Goal: Check status: Check status

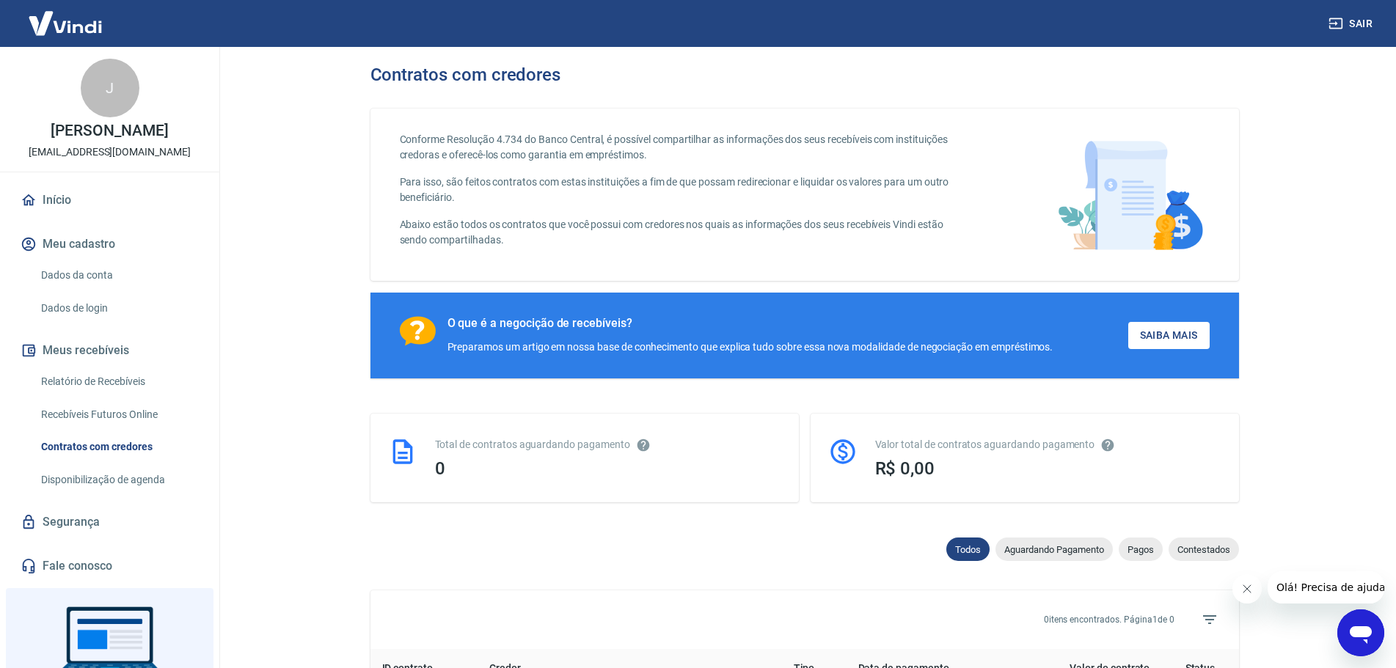
click at [108, 383] on link "Relatório de Recebíveis" at bounding box center [118, 382] width 167 height 30
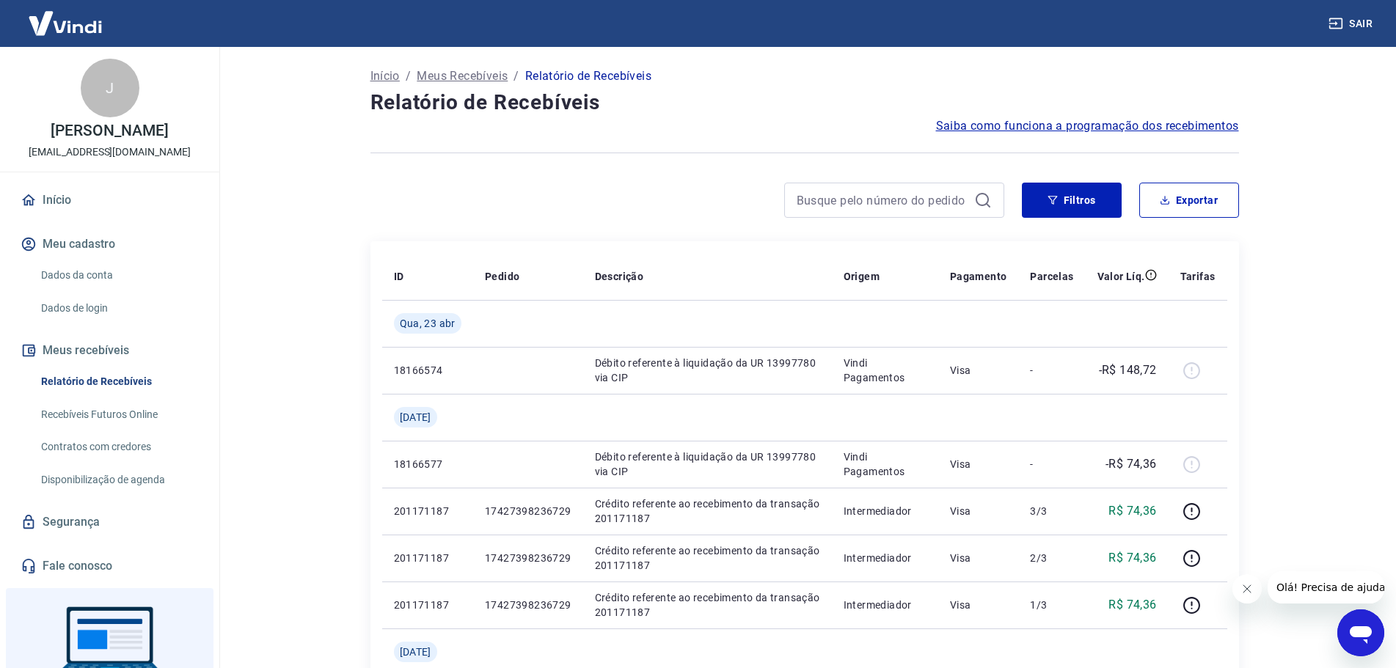
click at [114, 412] on link "Recebíveis Futuros Online" at bounding box center [118, 415] width 167 height 30
click at [70, 205] on link "Início" at bounding box center [110, 200] width 184 height 32
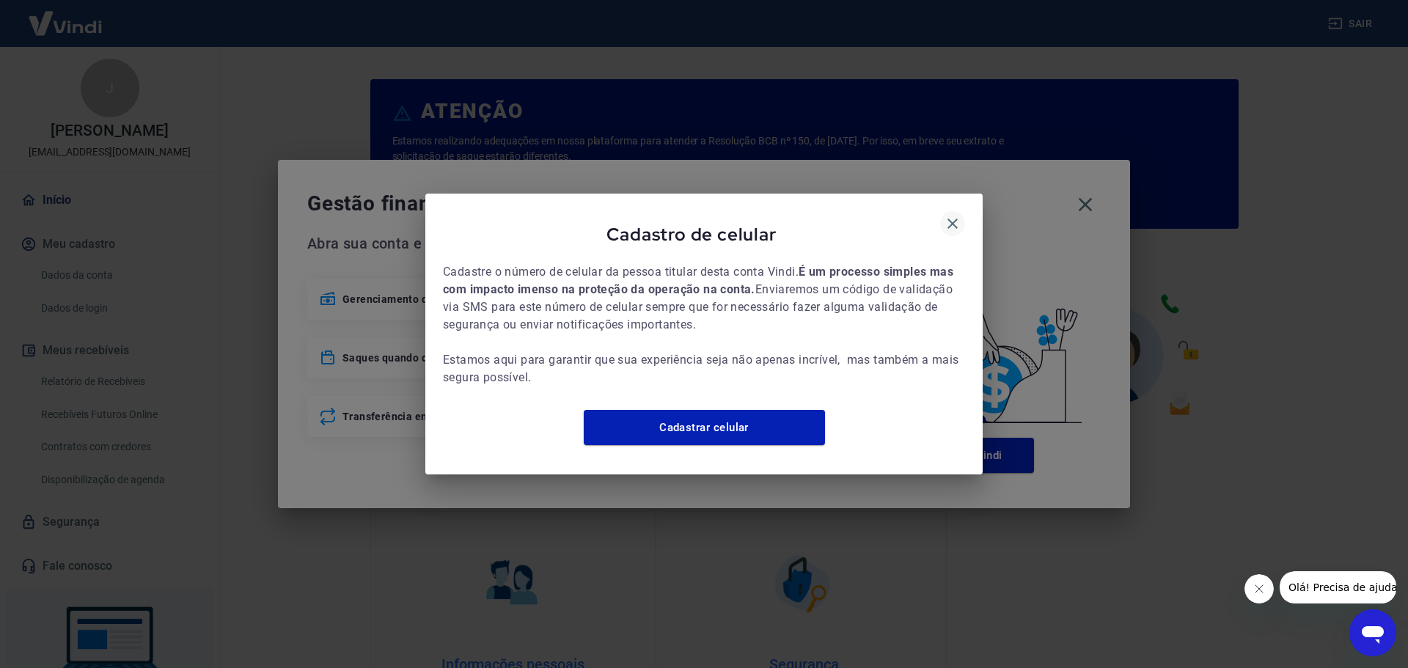
click at [951, 221] on icon "button" at bounding box center [953, 224] width 18 height 18
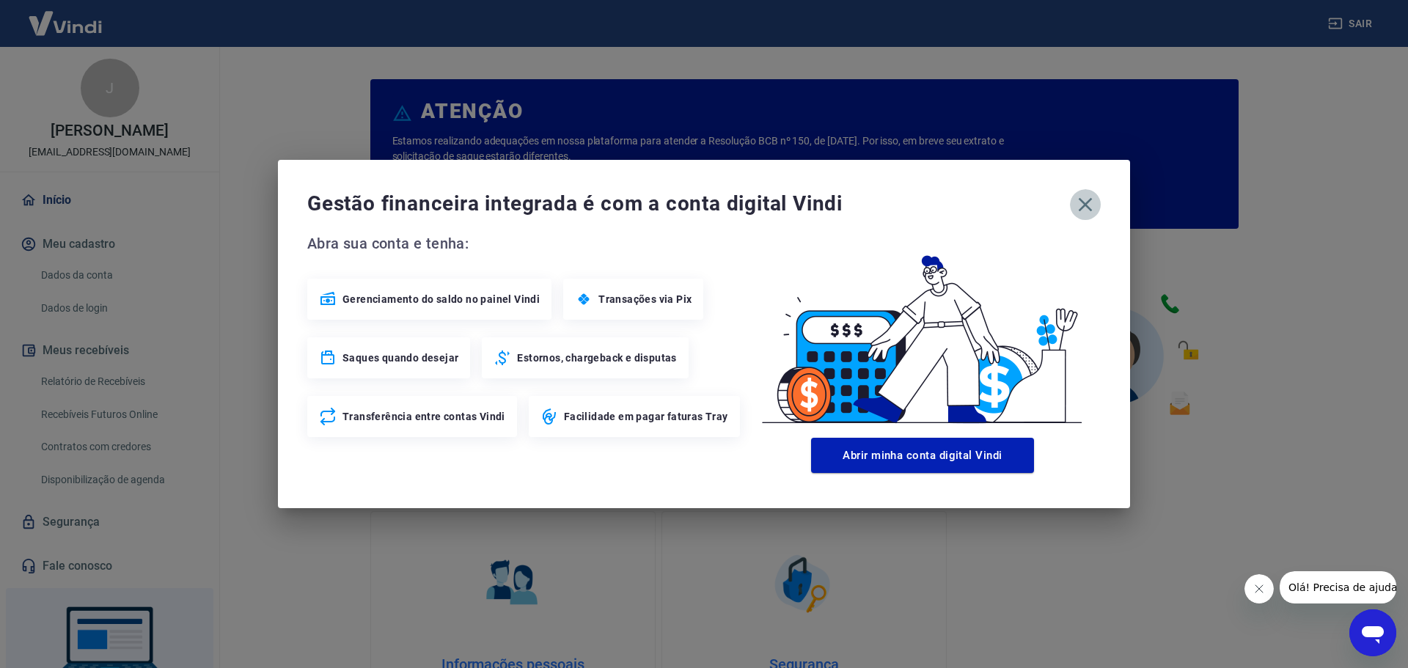
click at [1090, 205] on icon "button" at bounding box center [1085, 204] width 23 height 23
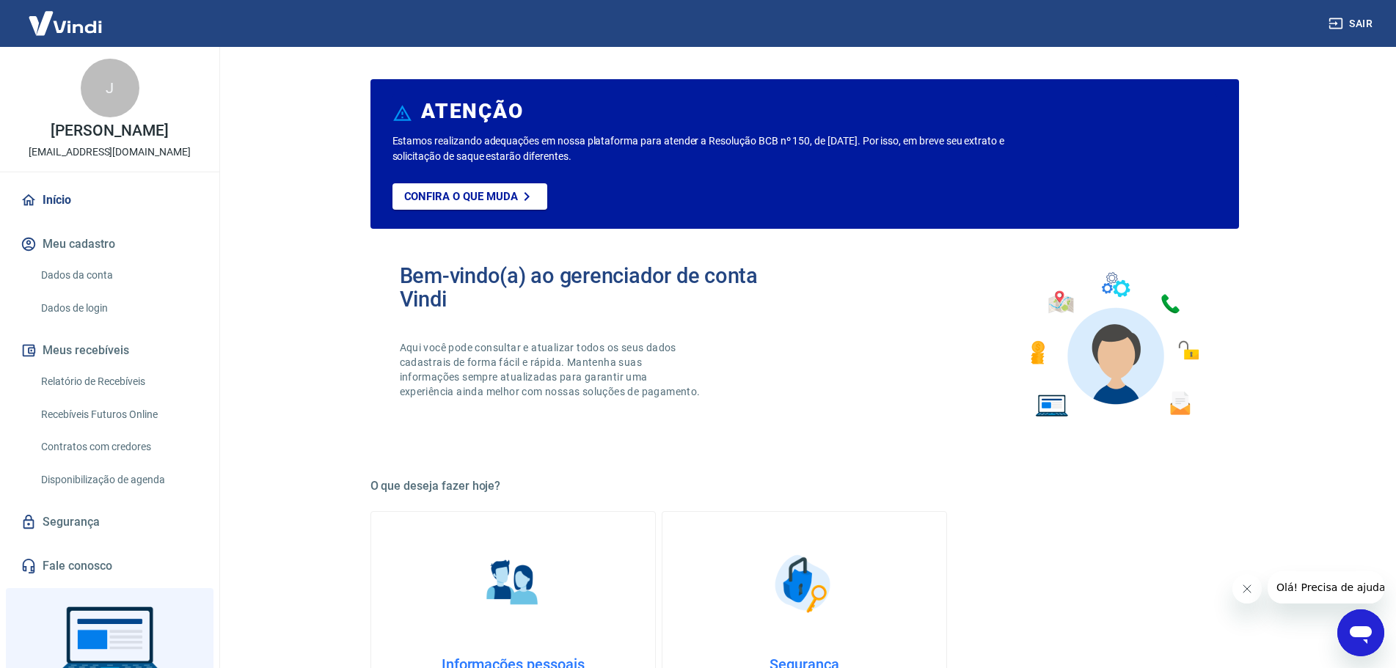
click at [97, 347] on button "Meus recebíveis" at bounding box center [110, 351] width 184 height 32
click at [109, 377] on link "Relatório de Recebíveis" at bounding box center [118, 382] width 167 height 30
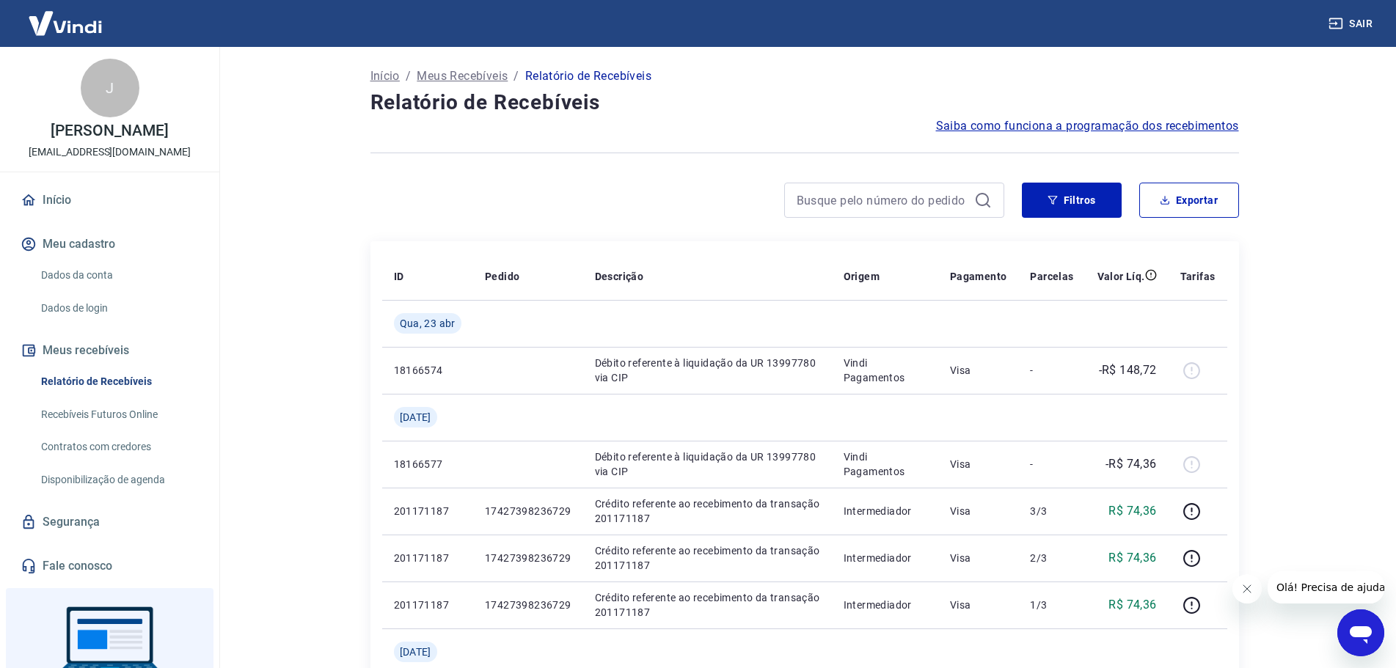
click at [462, 83] on p "Meus Recebíveis" at bounding box center [462, 76] width 91 height 18
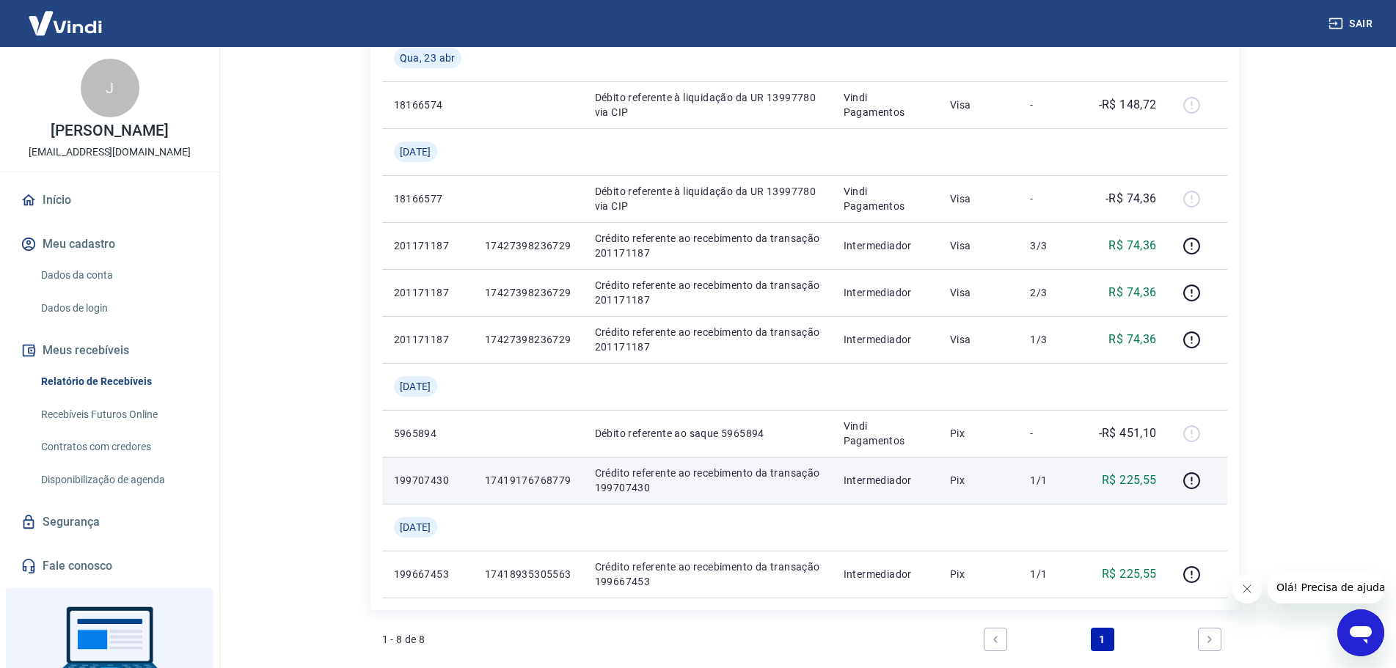
scroll to position [94, 0]
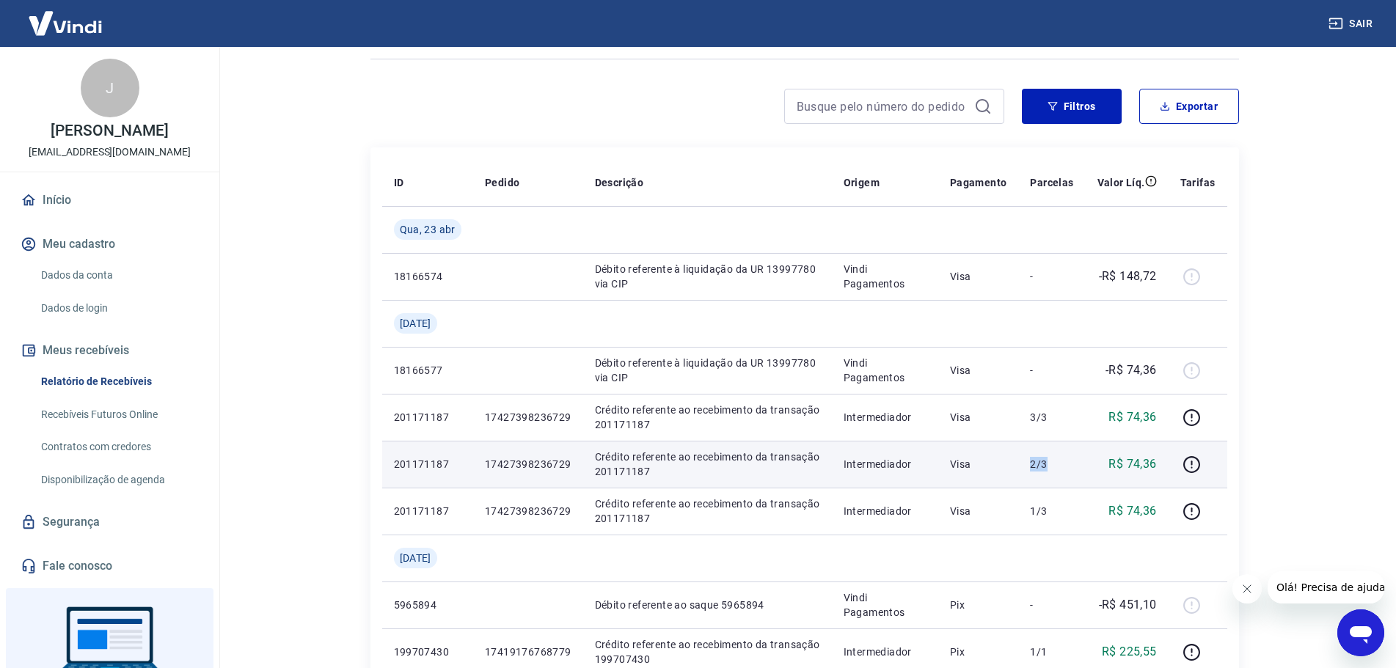
drag, startPoint x: 1032, startPoint y: 462, endPoint x: 1056, endPoint y: 465, distance: 23.7
click at [1056, 465] on td "2/3" at bounding box center [1051, 464] width 67 height 47
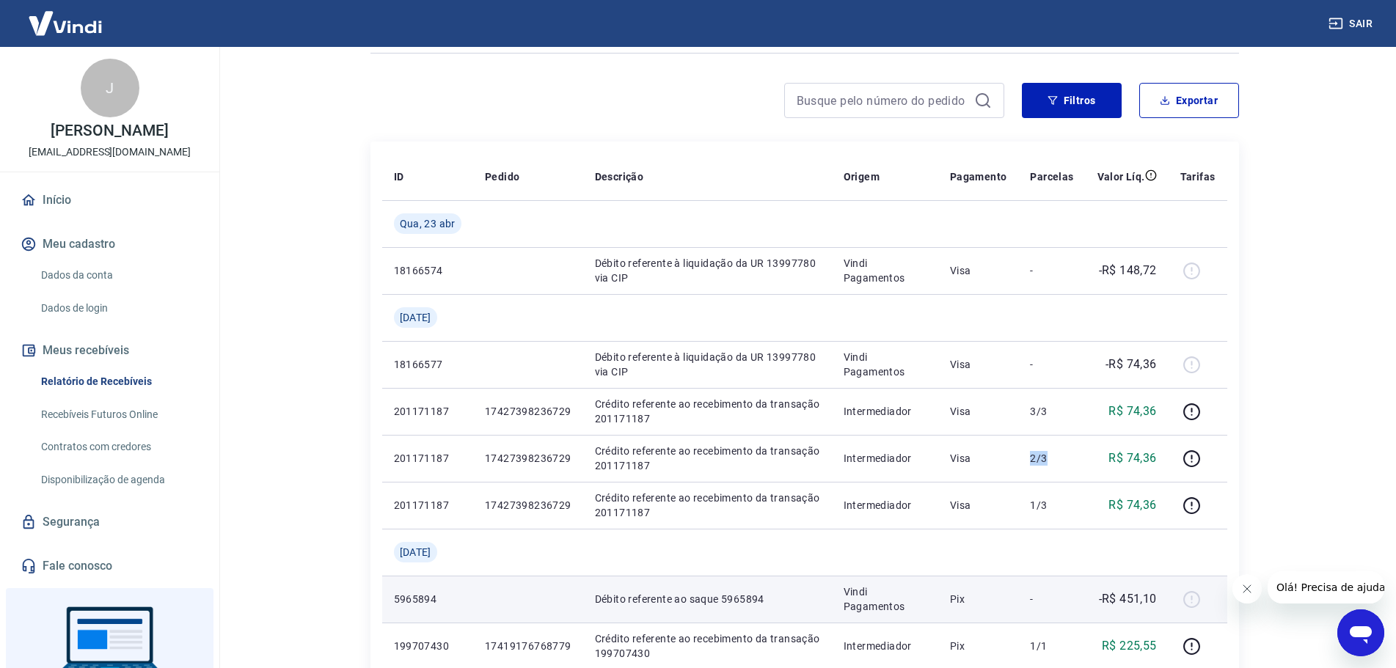
scroll to position [171, 0]
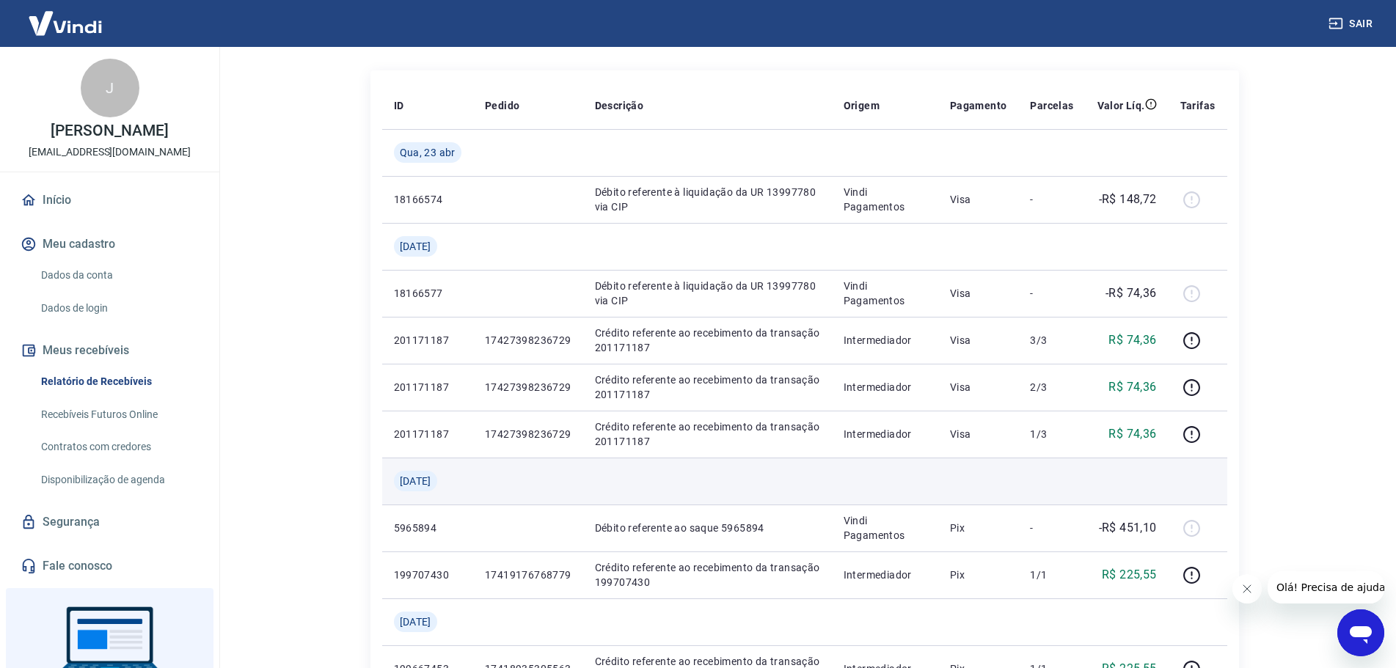
click at [574, 476] on td at bounding box center [528, 481] width 110 height 47
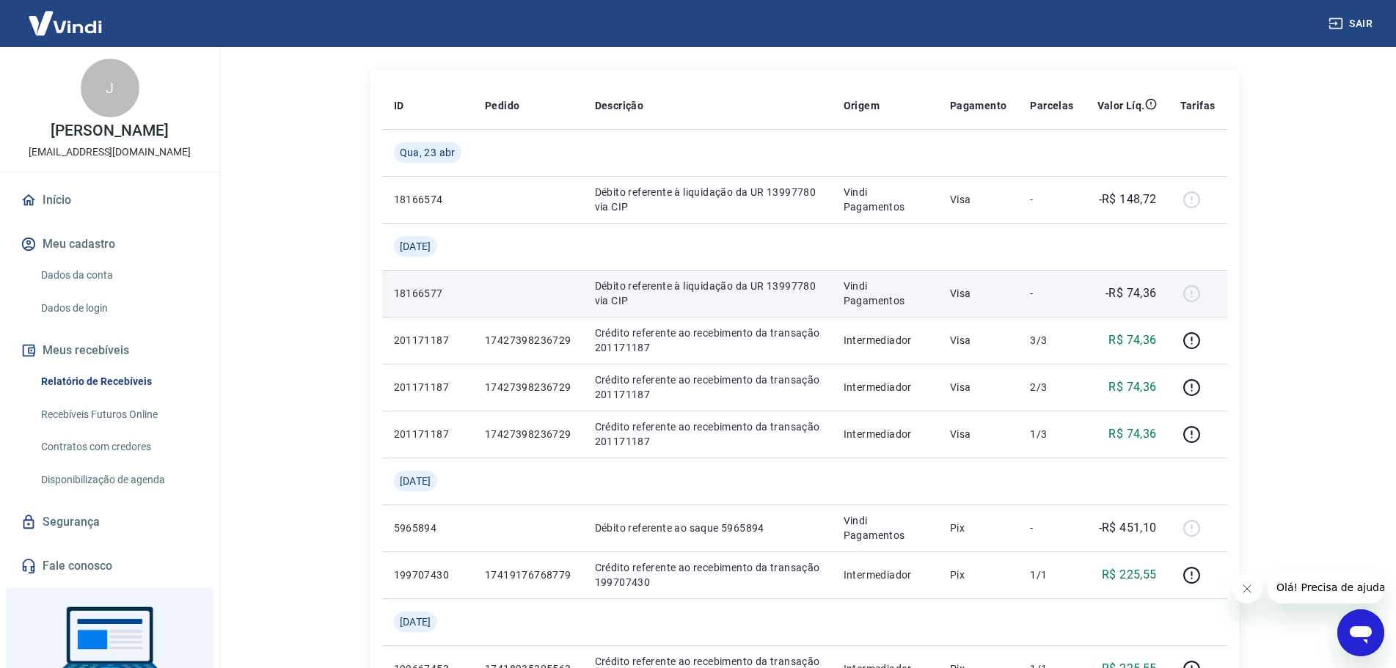
click at [1191, 295] on div at bounding box center [1197, 293] width 35 height 23
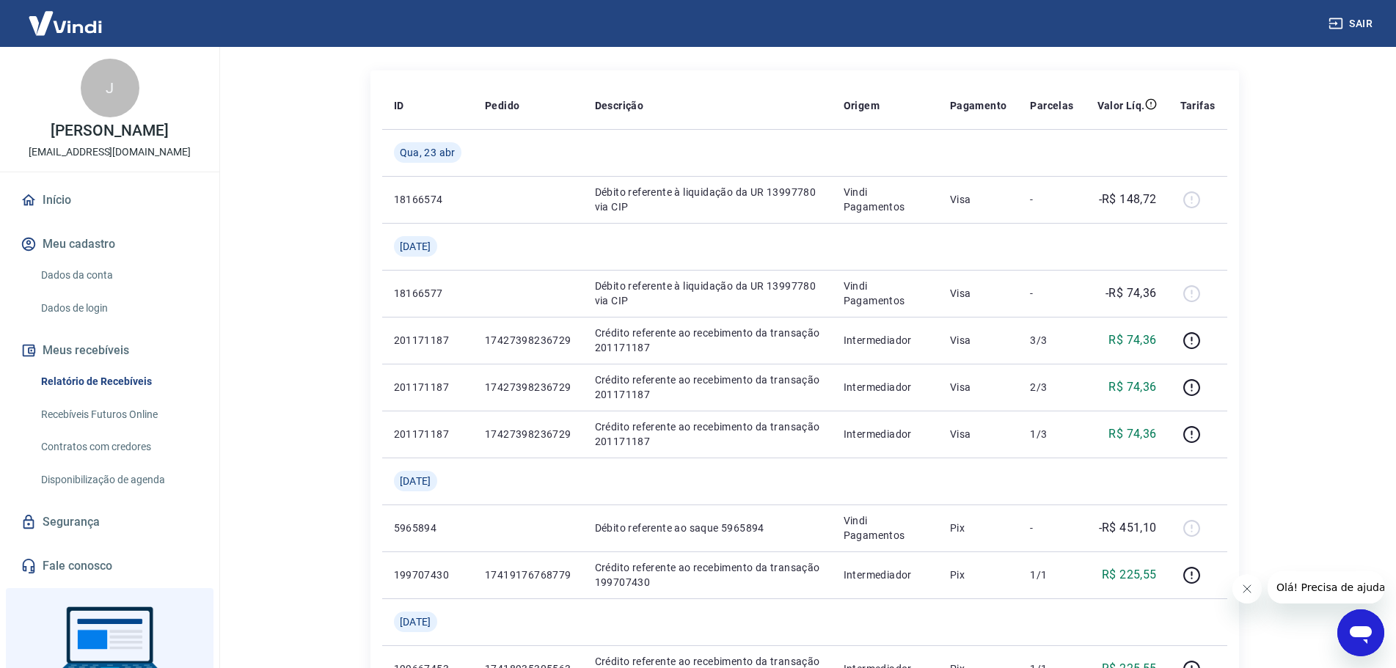
scroll to position [0, 0]
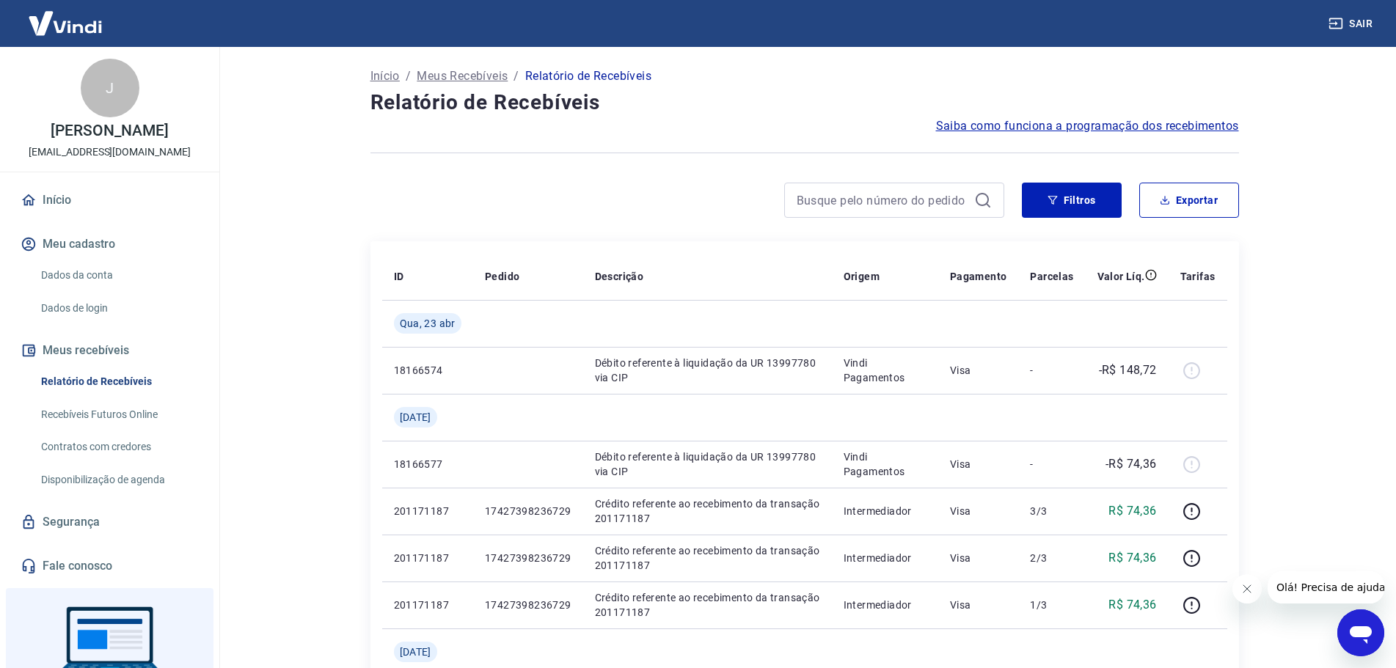
click at [56, 197] on link "Início" at bounding box center [110, 200] width 184 height 32
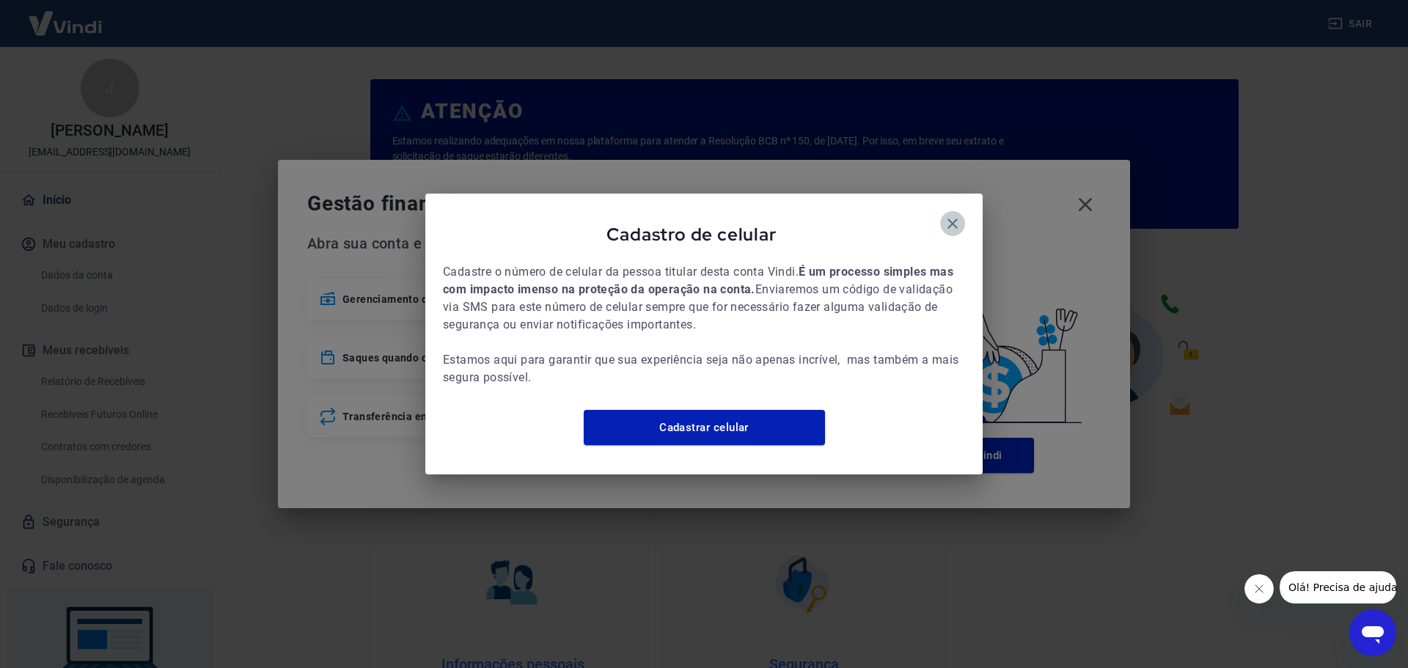
click at [955, 219] on icon "button" at bounding box center [953, 224] width 10 height 10
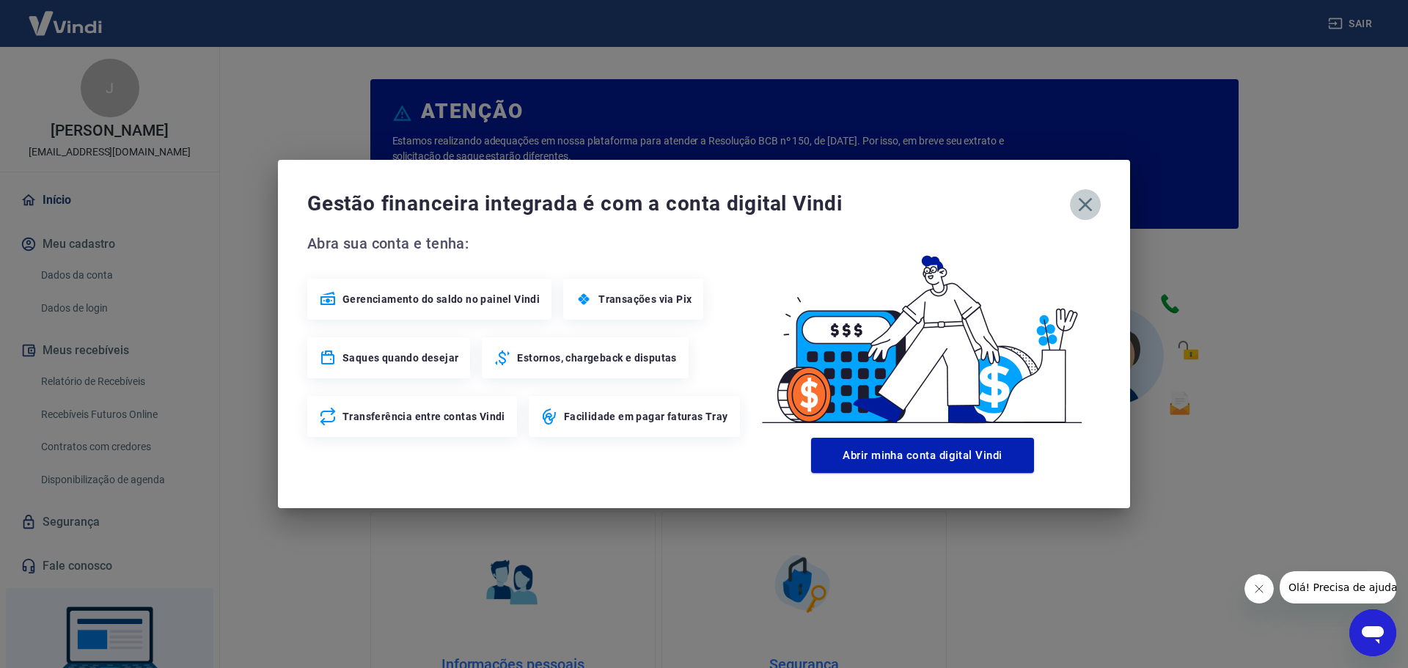
click at [1092, 213] on icon "button" at bounding box center [1085, 204] width 23 height 23
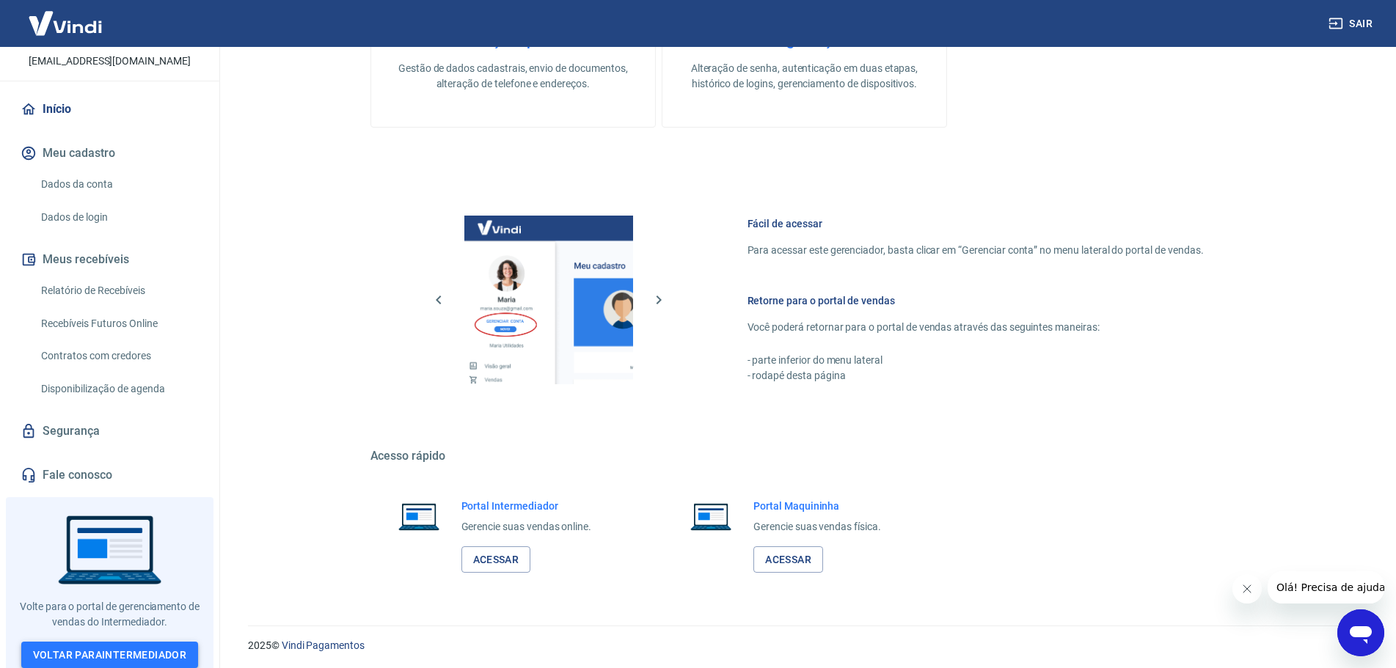
scroll to position [627, 0]
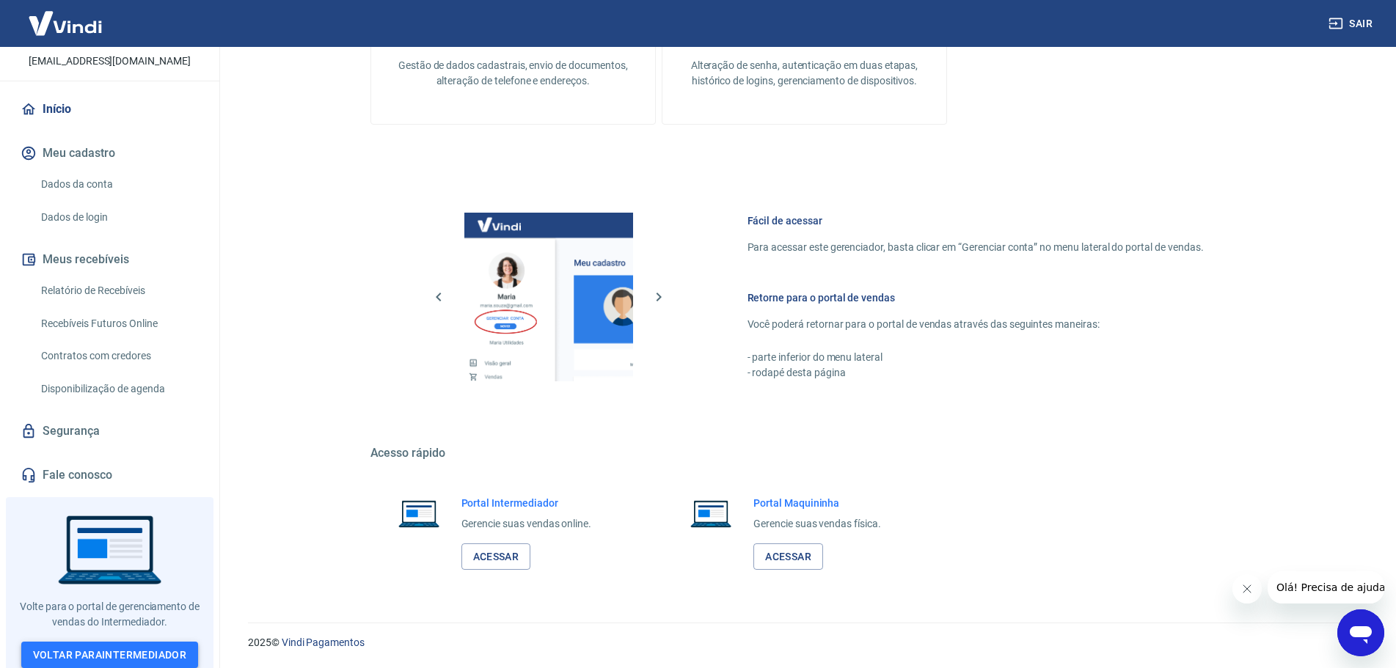
click at [98, 651] on link "Voltar para Intermediador" at bounding box center [110, 655] width 178 height 27
